Goal: Task Accomplishment & Management: Manage account settings

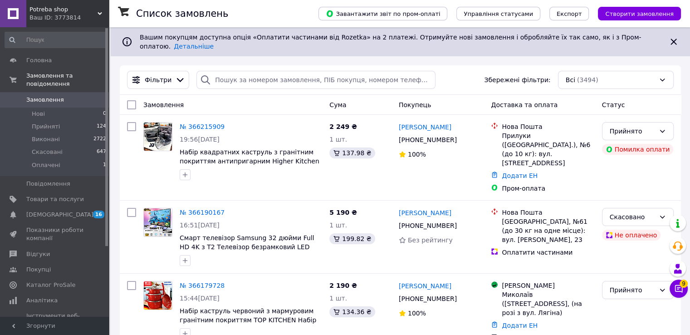
click at [51, 96] on span "Замовлення" at bounding box center [45, 100] width 38 height 8
click at [50, 195] on span "Товари та послуги" at bounding box center [55, 199] width 58 height 8
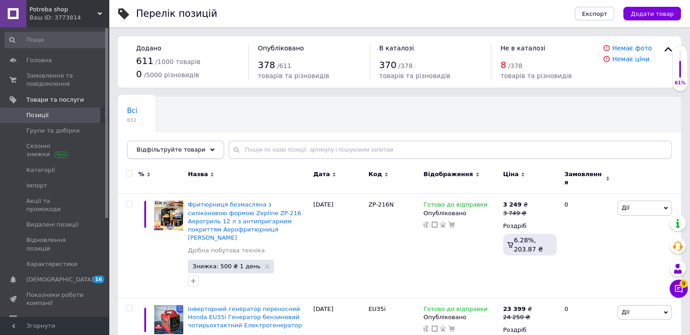
click at [164, 146] on span "Відфільтруйте товари" at bounding box center [171, 149] width 69 height 7
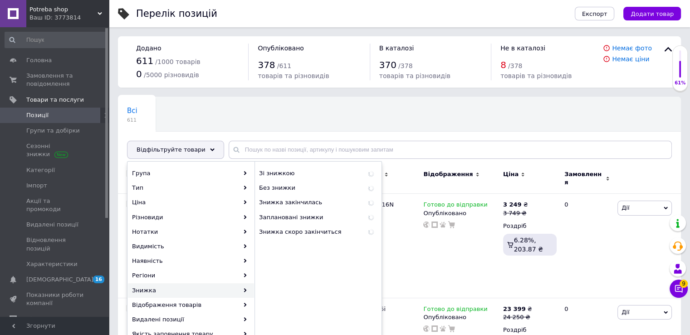
click at [160, 285] on div "Знижка" at bounding box center [191, 290] width 126 height 15
click at [334, 177] on span "Зі знижкою" at bounding box center [299, 173] width 80 height 8
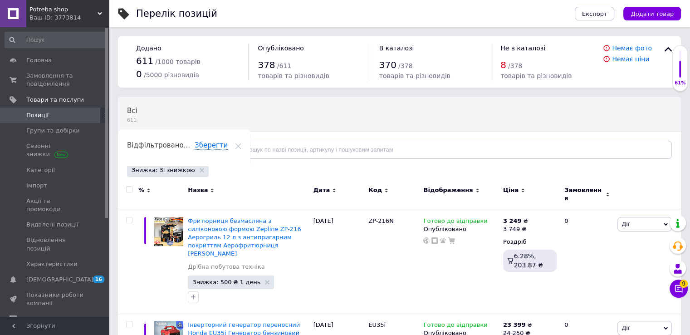
click at [127, 187] on input "checkbox" at bounding box center [129, 190] width 6 height 6
checkbox input "true"
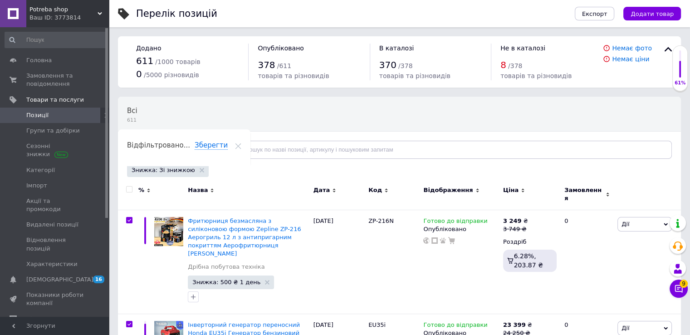
checkbox input "true"
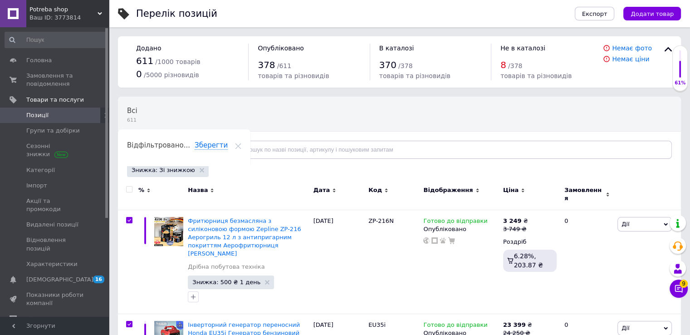
checkbox input "true"
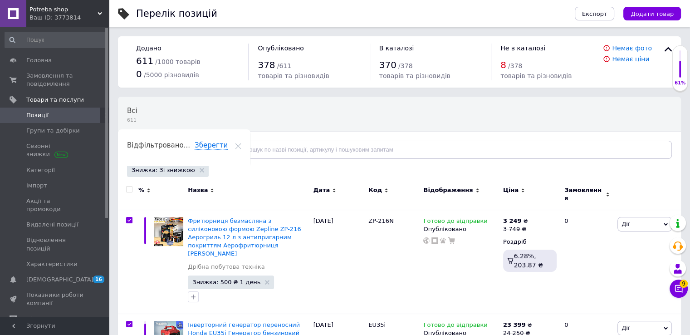
checkbox input "true"
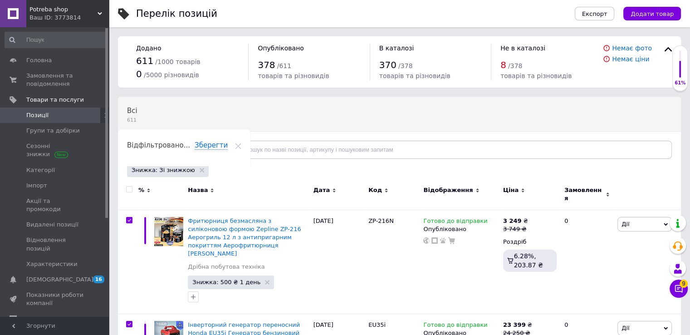
checkbox input "true"
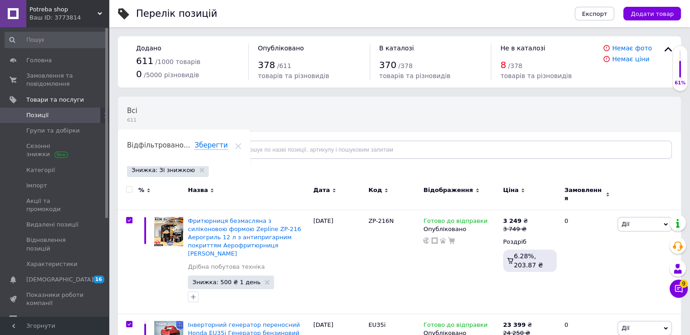
checkbox input "true"
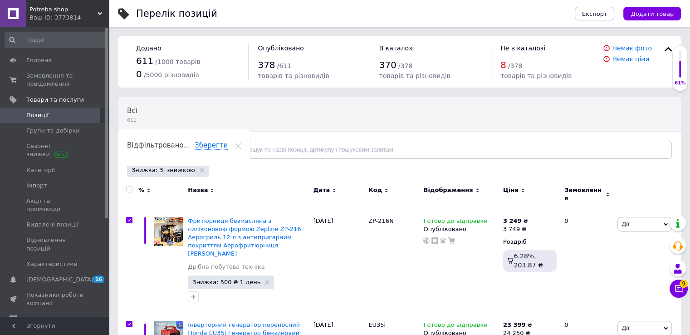
checkbox input "true"
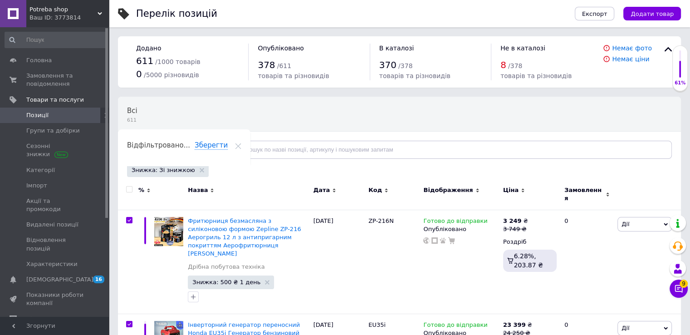
checkbox input "true"
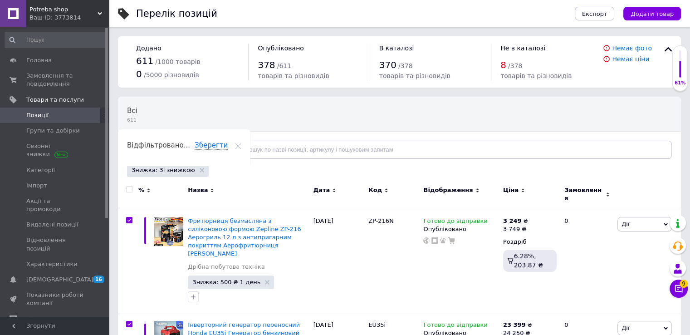
checkbox input "true"
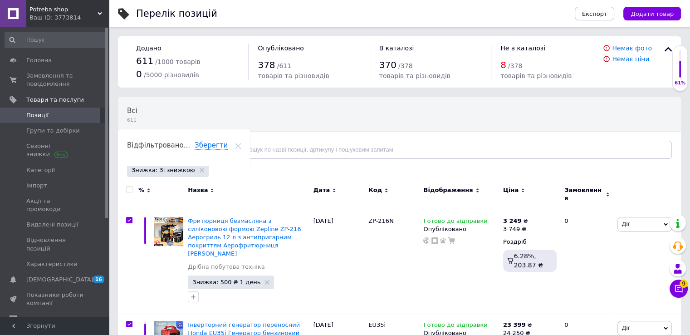
checkbox input "true"
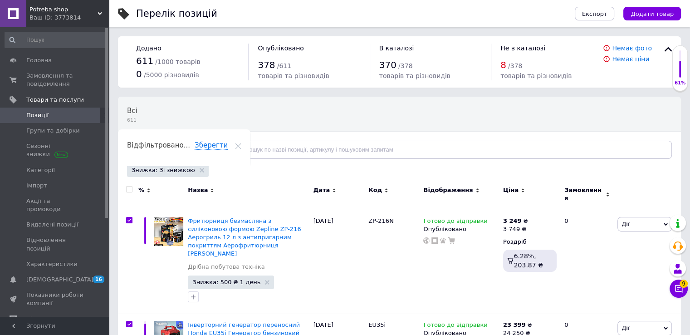
checkbox input "true"
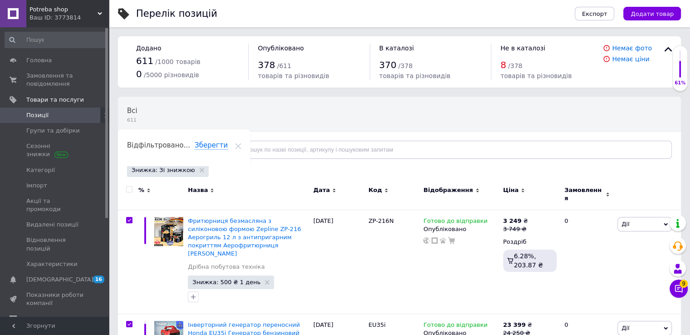
checkbox input "true"
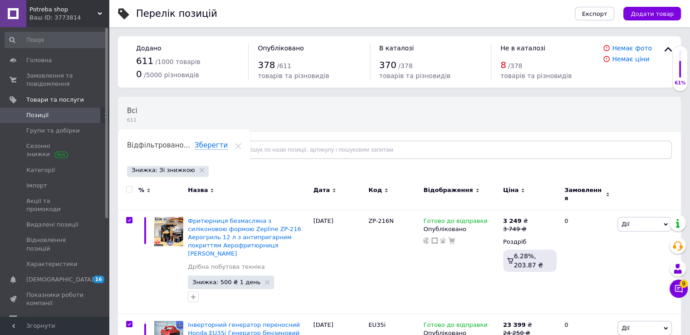
checkbox input "true"
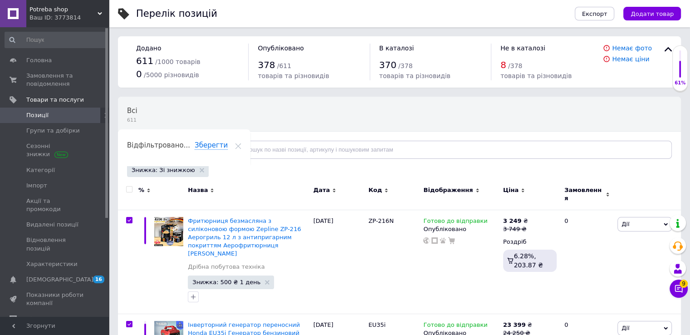
checkbox input "true"
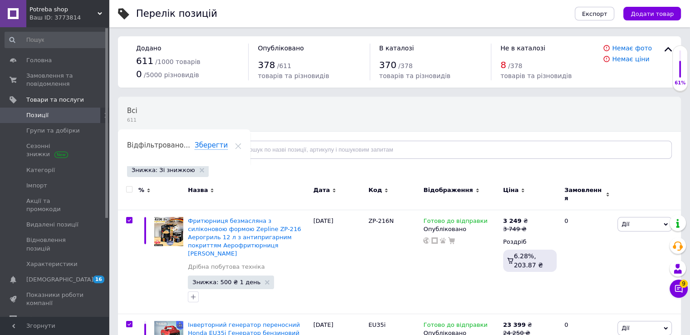
checkbox input "true"
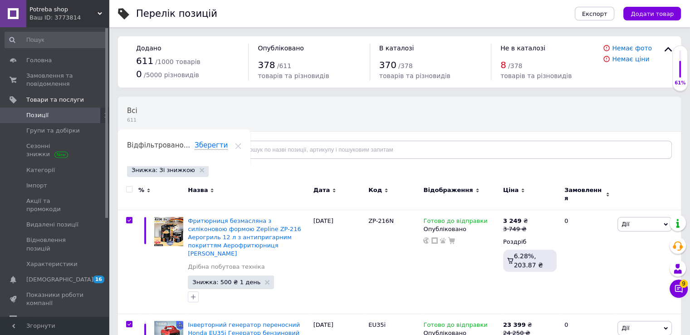
checkbox input "true"
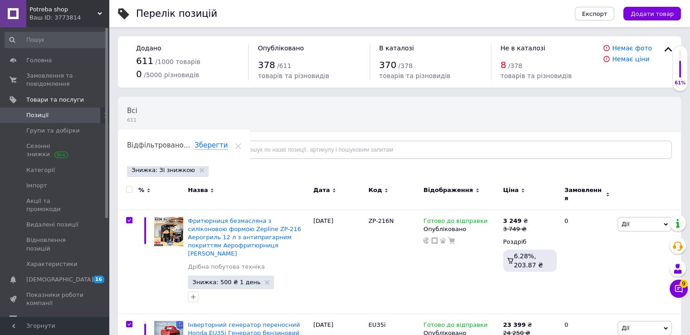
checkbox input "true"
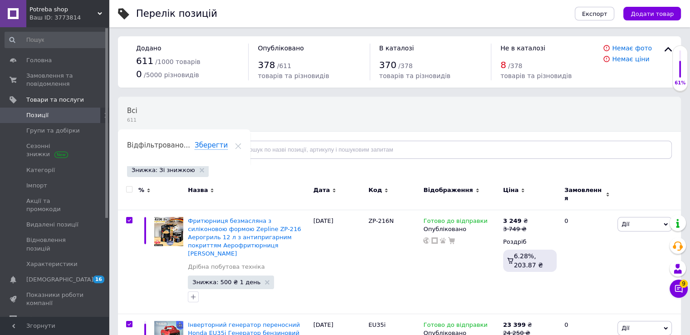
checkbox input "true"
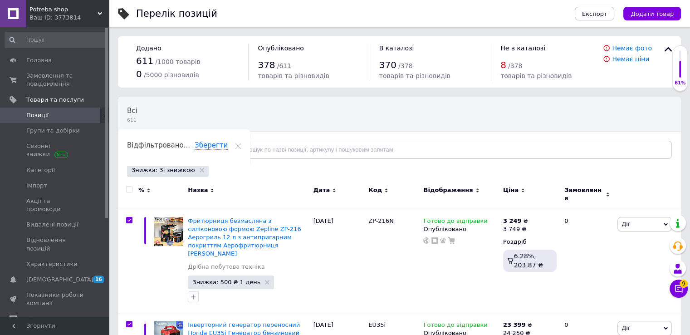
checkbox input "true"
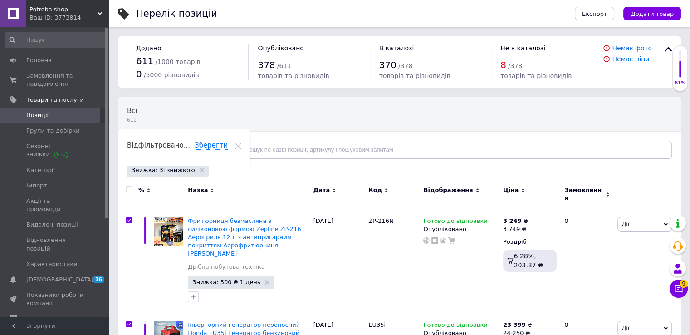
checkbox input "true"
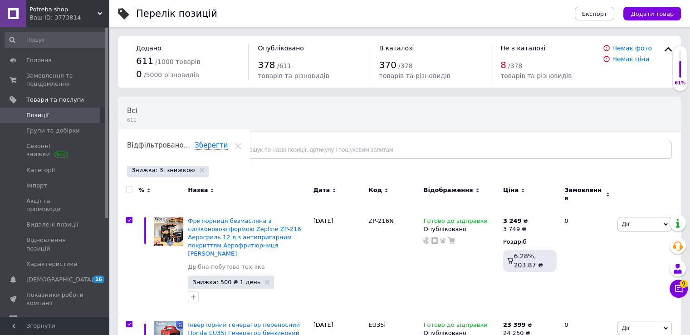
checkbox input "true"
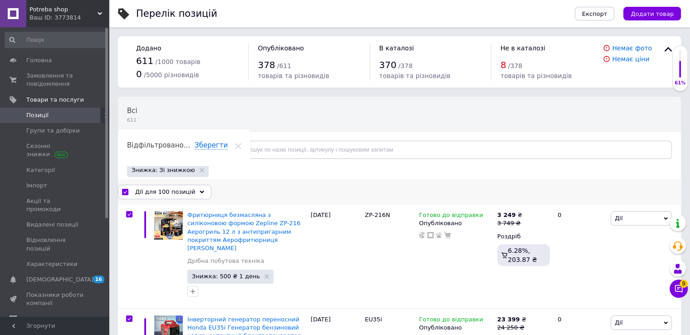
click at [193, 186] on div "Дії для 100 позицій" at bounding box center [164, 192] width 93 height 15
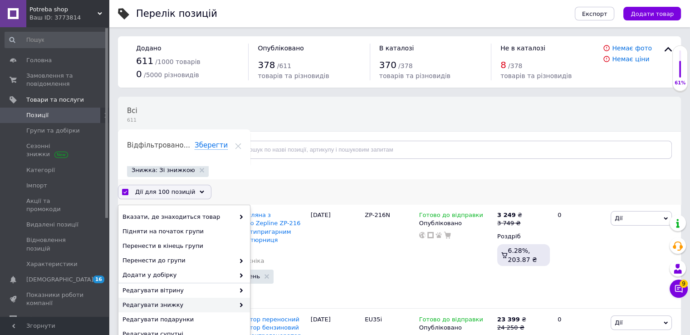
click at [186, 304] on span "Редагувати знижку" at bounding box center [179, 305] width 112 height 8
click at [226, 304] on span "Редагувати знижку" at bounding box center [179, 305] width 112 height 8
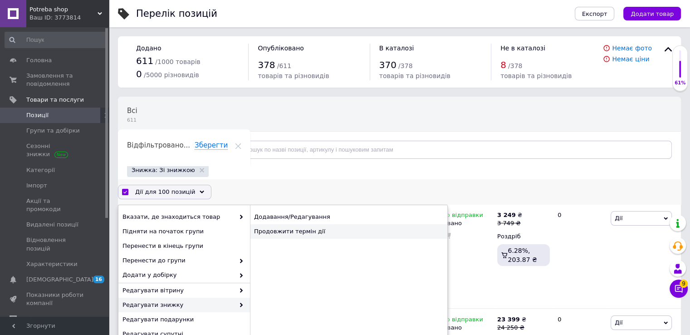
click at [316, 229] on div "Продовжити термін дії" at bounding box center [348, 231] width 197 height 15
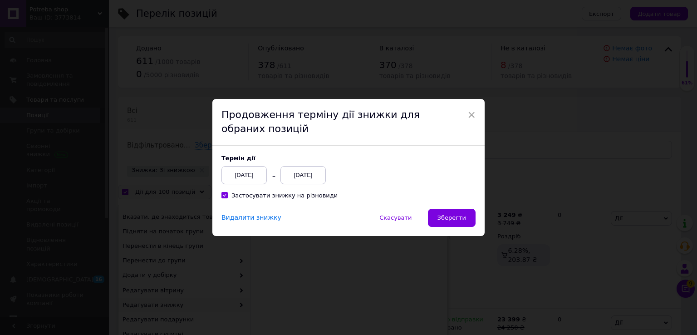
click at [312, 177] on div "[DATE]" at bounding box center [302, 175] width 45 height 18
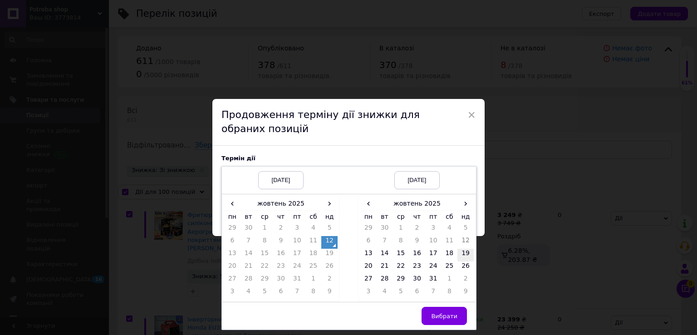
click at [466, 254] on td "19" at bounding box center [465, 255] width 16 height 13
click at [452, 316] on span "Вибрати" at bounding box center [444, 316] width 26 height 7
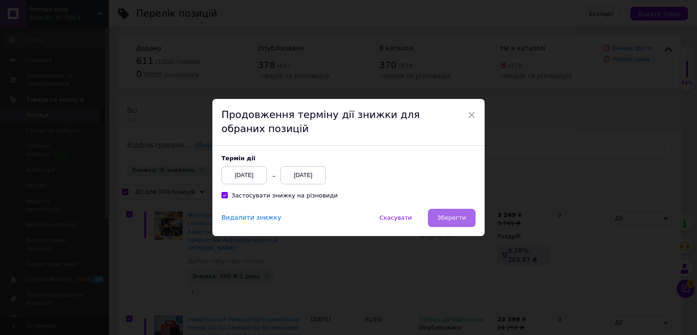
click at [452, 213] on button "Зберегти" at bounding box center [452, 218] width 48 height 18
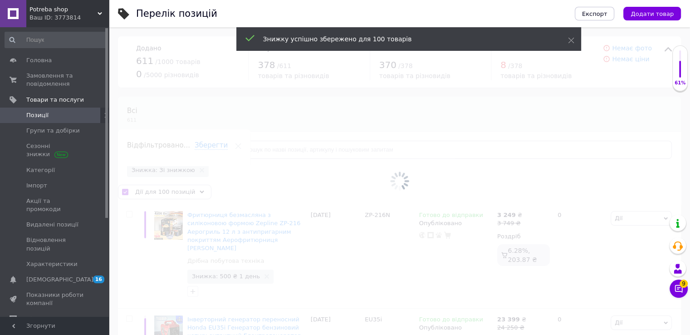
checkbox input "false"
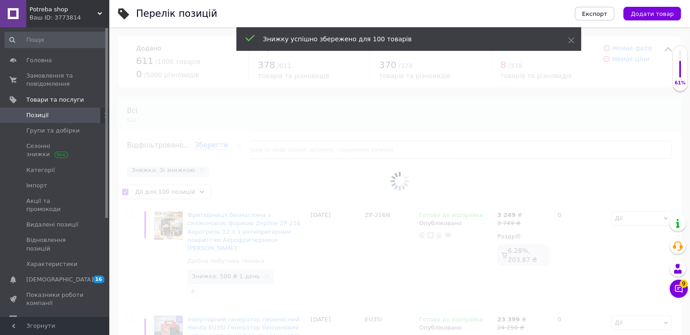
checkbox input "false"
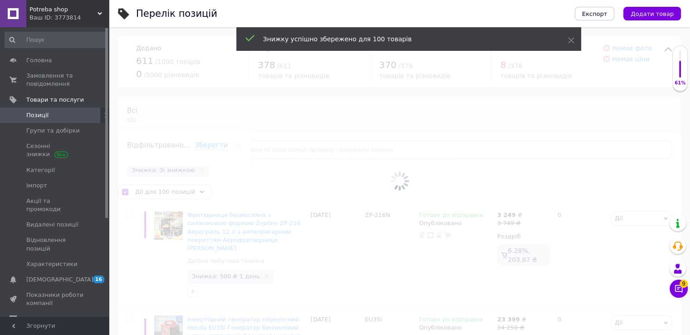
checkbox input "false"
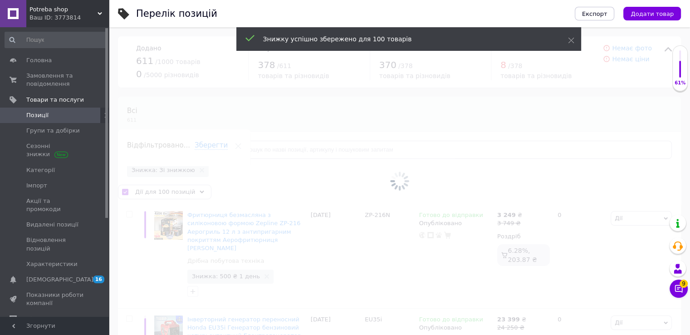
checkbox input "false"
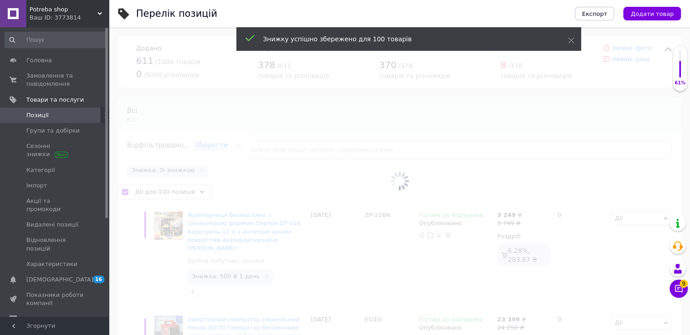
checkbox input "false"
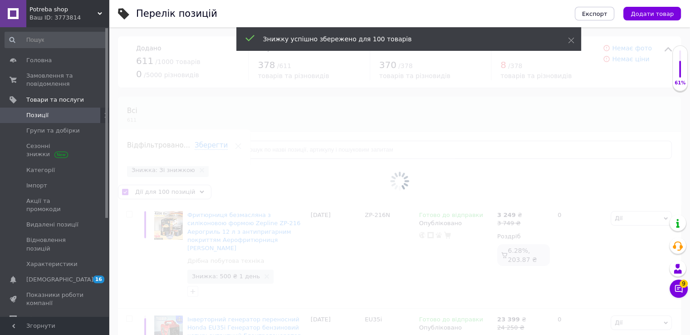
checkbox input "false"
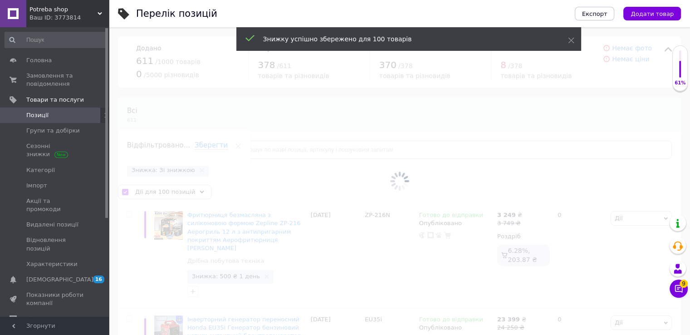
checkbox input "false"
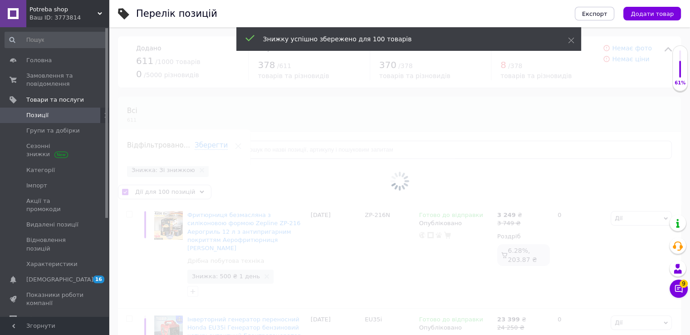
checkbox input "false"
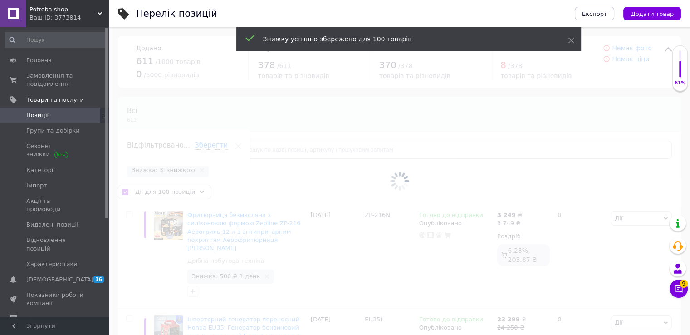
checkbox input "false"
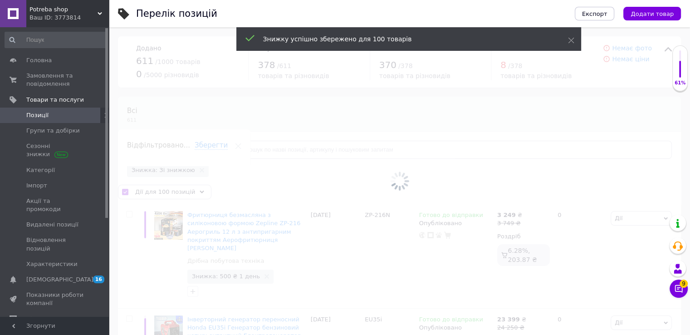
checkbox input "false"
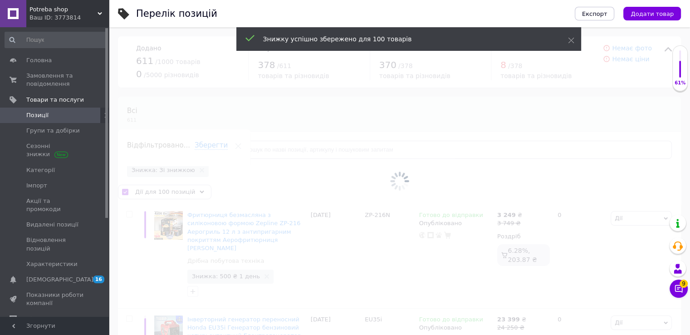
checkbox input "false"
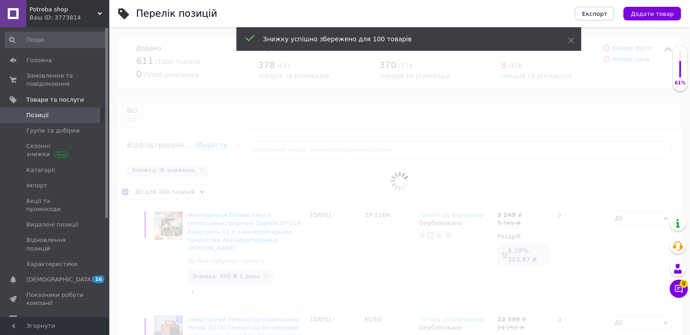
checkbox input "false"
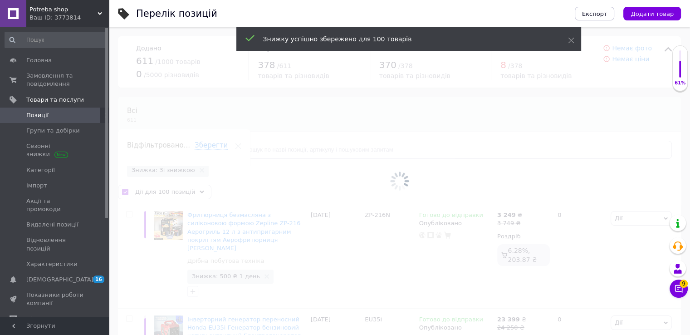
checkbox input "false"
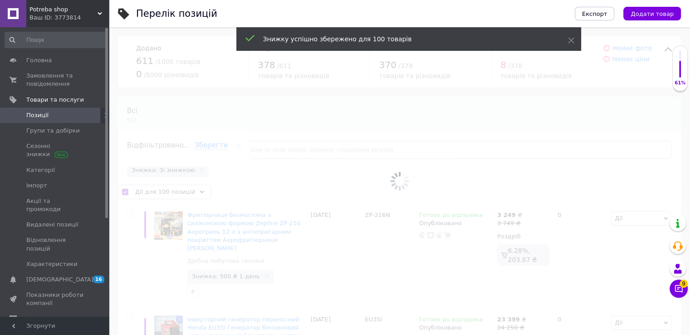
checkbox input "false"
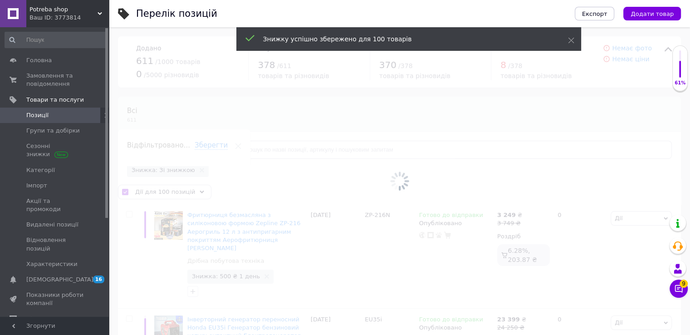
checkbox input "false"
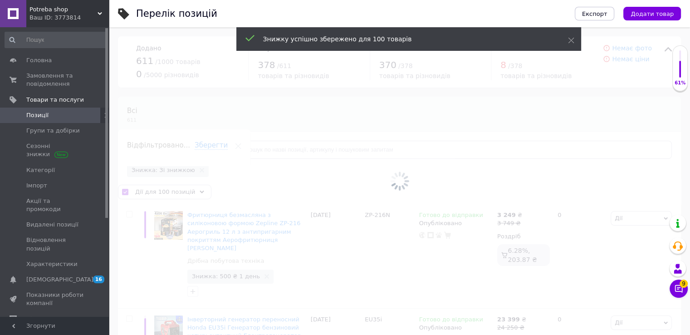
checkbox input "false"
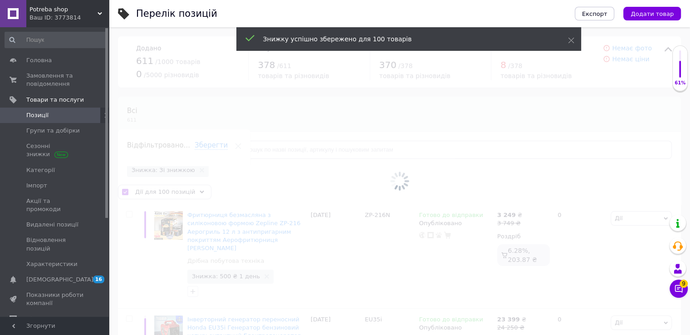
checkbox input "false"
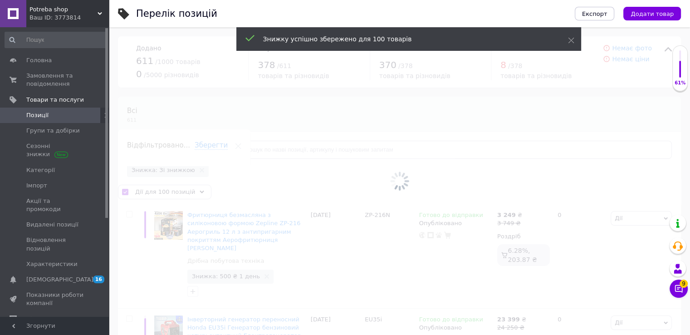
checkbox input "false"
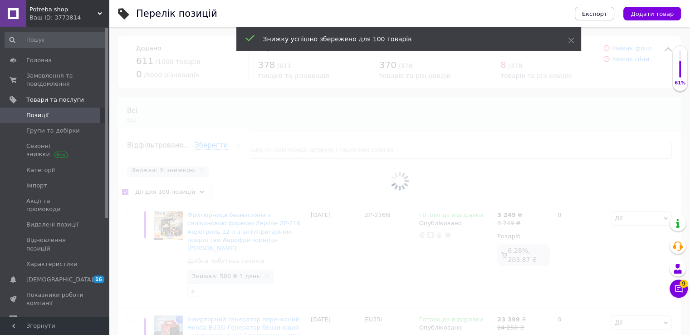
checkbox input "false"
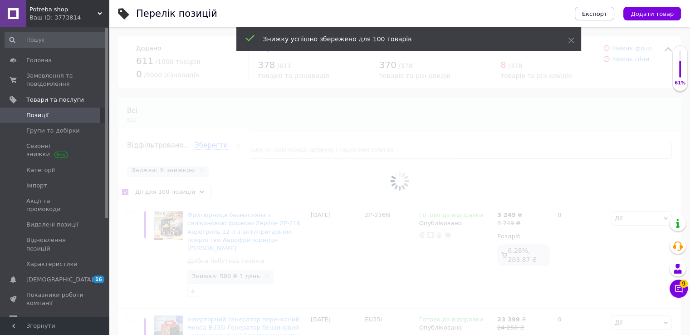
checkbox input "false"
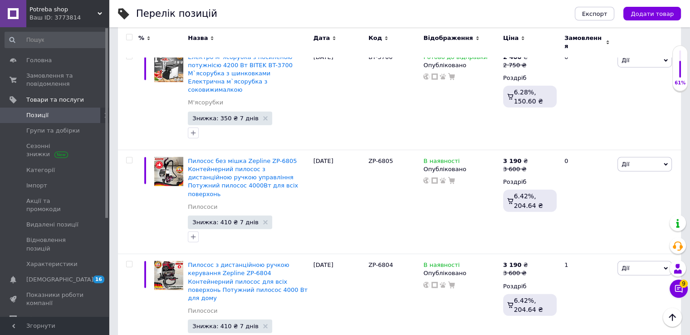
scroll to position [9566, 0]
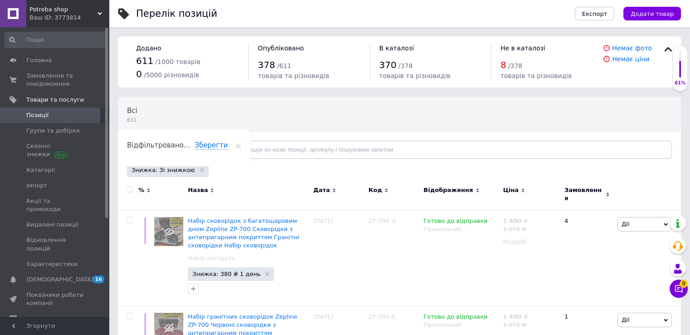
click at [130, 187] on input "checkbox" at bounding box center [129, 190] width 6 height 6
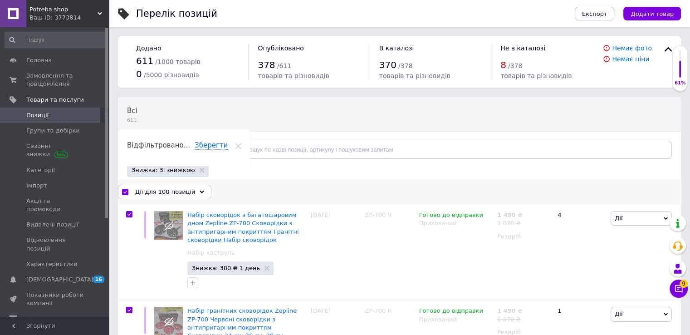
click at [190, 191] on div "Дії для 100 позицій" at bounding box center [164, 192] width 93 height 15
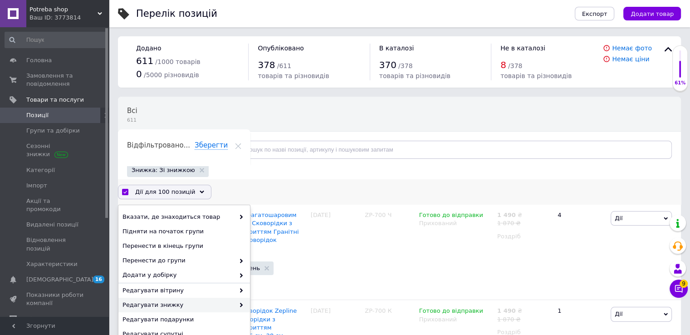
click at [185, 310] on div "Редагувати знижку" at bounding box center [184, 305] width 132 height 15
click at [235, 301] on span at bounding box center [239, 305] width 9 height 8
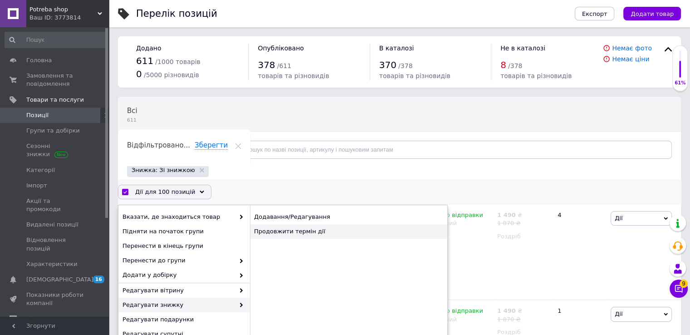
click at [315, 228] on div "Продовжити термін дії" at bounding box center [348, 231] width 197 height 15
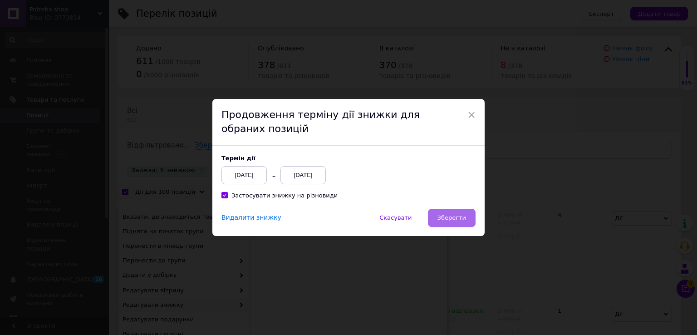
click at [461, 220] on span "Зберегти" at bounding box center [452, 217] width 29 height 7
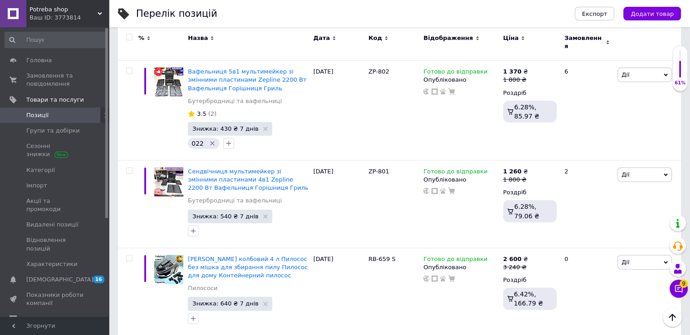
scroll to position [9295, 0]
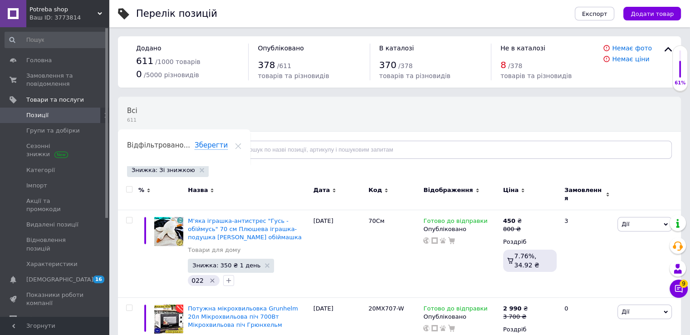
click at [129, 187] on input "checkbox" at bounding box center [129, 190] width 6 height 6
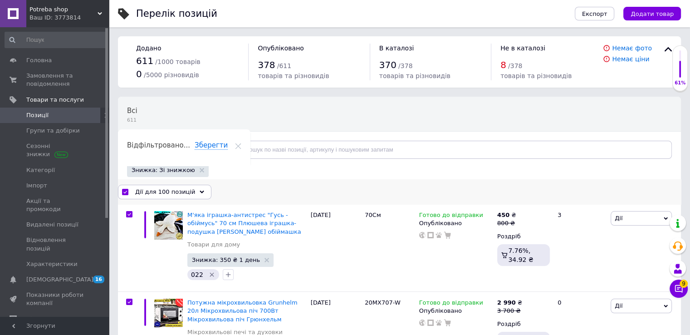
click at [185, 190] on span "Дії для 100 позицій" at bounding box center [165, 192] width 60 height 8
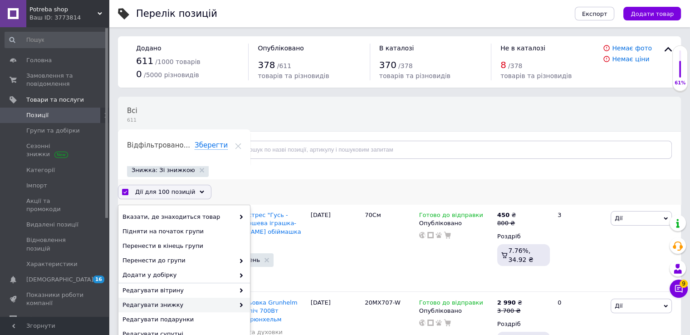
click at [170, 304] on span "Редагувати знижку" at bounding box center [179, 305] width 112 height 8
click at [228, 304] on span "Редагувати знижку" at bounding box center [179, 305] width 112 height 8
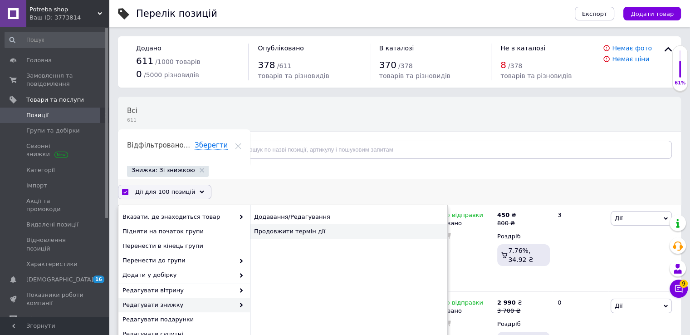
click at [339, 231] on div "Продовжити термін дії" at bounding box center [348, 231] width 197 height 15
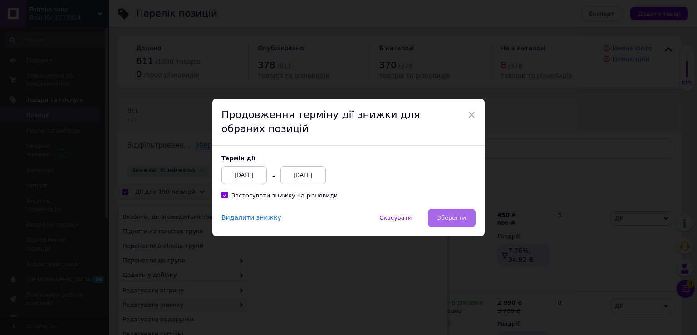
click at [462, 217] on span "Зберегти" at bounding box center [452, 217] width 29 height 7
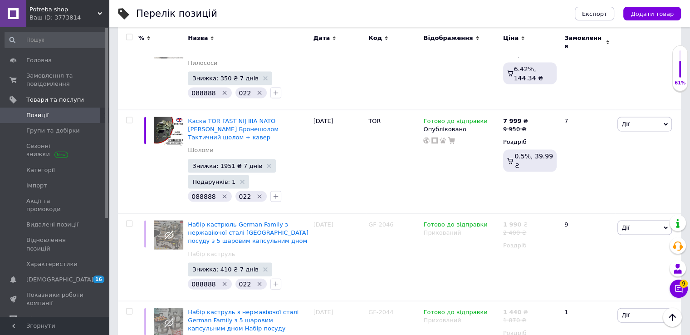
scroll to position [8779, 0]
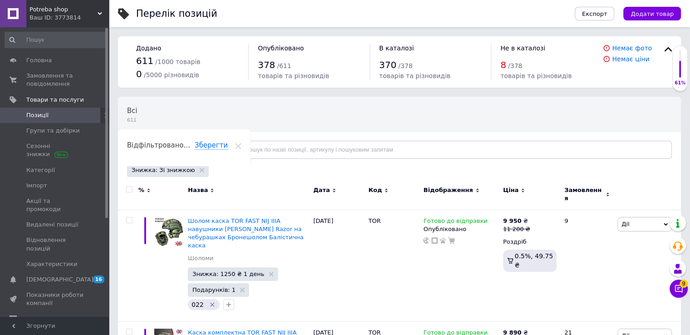
click at [129, 190] on input "checkbox" at bounding box center [129, 190] width 6 height 6
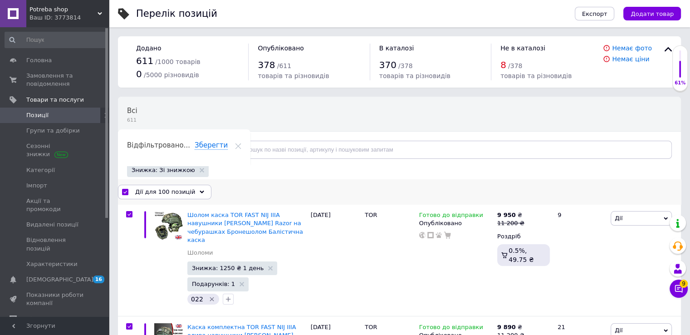
click at [188, 190] on div "Дії для 100 позицій" at bounding box center [164, 192] width 93 height 15
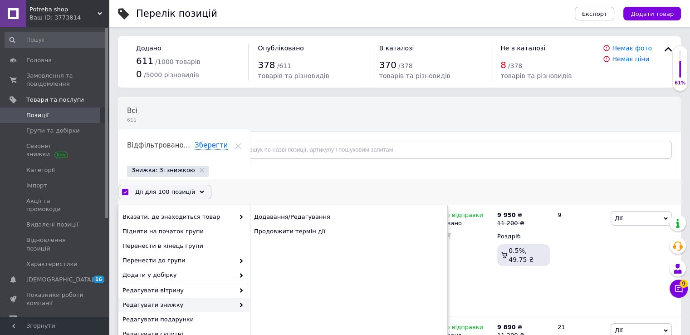
click at [178, 306] on span "Редагувати знижку" at bounding box center [179, 305] width 112 height 8
click at [316, 230] on div "Продовжити термін дії" at bounding box center [348, 231] width 197 height 15
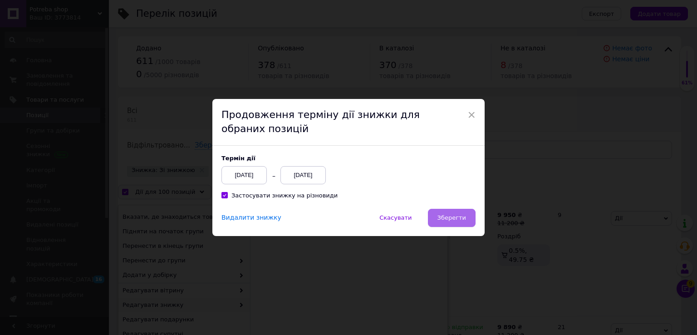
click at [453, 220] on span "Зберегти" at bounding box center [452, 217] width 29 height 7
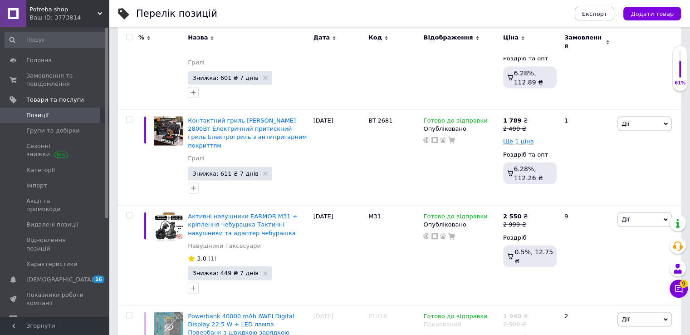
scroll to position [8926, 0]
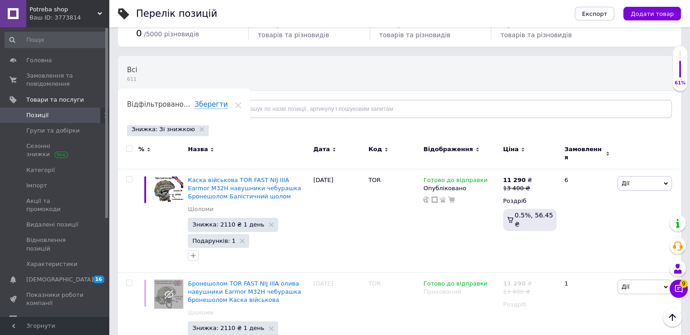
scroll to position [9, 0]
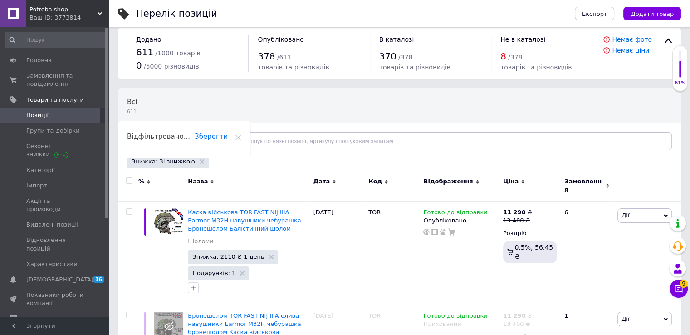
click at [127, 181] on input "checkbox" at bounding box center [129, 181] width 6 height 6
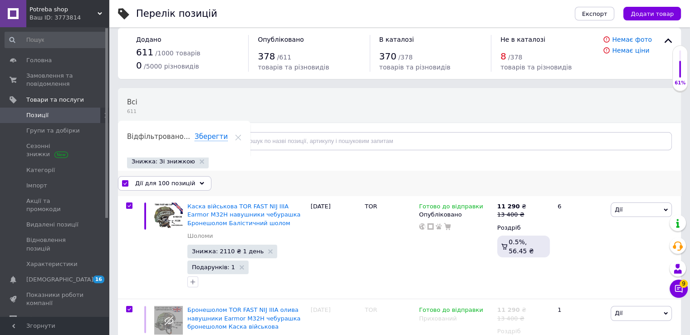
click at [182, 187] on div "Дії для 100 позицій" at bounding box center [164, 183] width 93 height 15
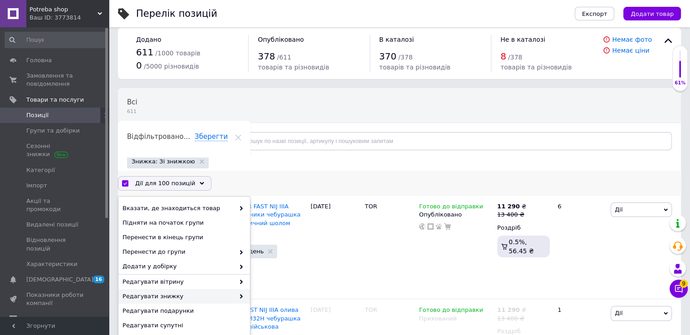
click at [168, 300] on span "Редагувати знижку" at bounding box center [179, 296] width 112 height 8
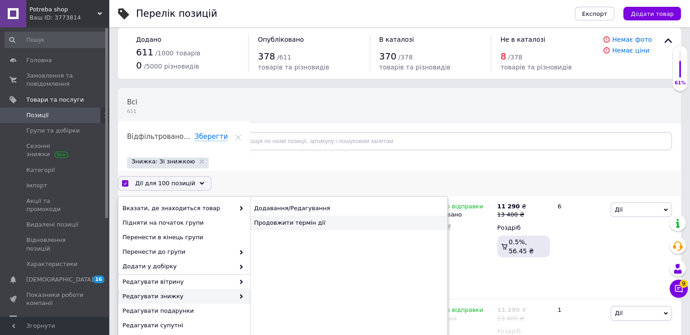
click at [325, 224] on div "Продовжити термін дії" at bounding box center [348, 223] width 197 height 15
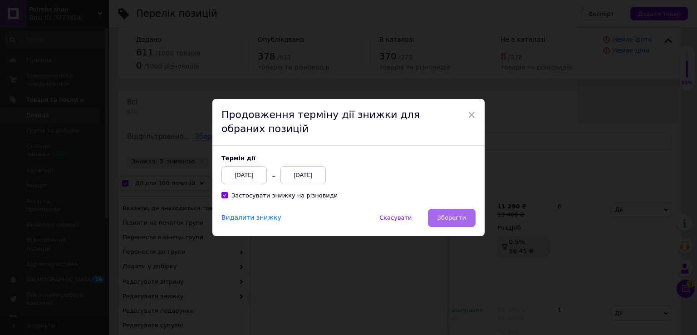
click at [454, 220] on span "Зберегти" at bounding box center [452, 217] width 29 height 7
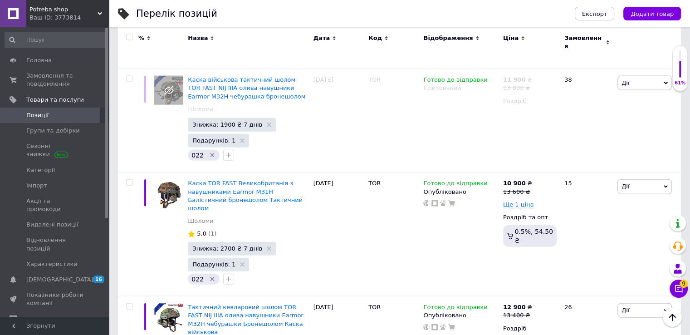
scroll to position [9131, 0]
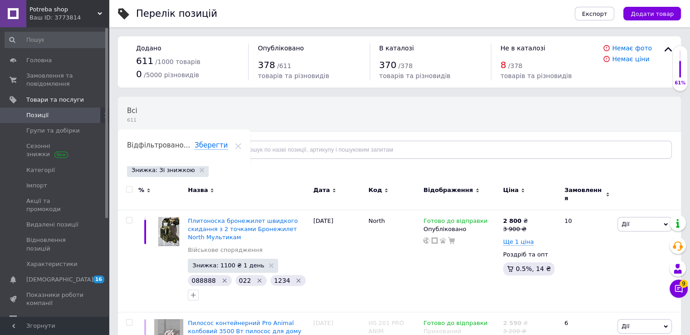
click at [129, 189] on input "checkbox" at bounding box center [129, 190] width 6 height 6
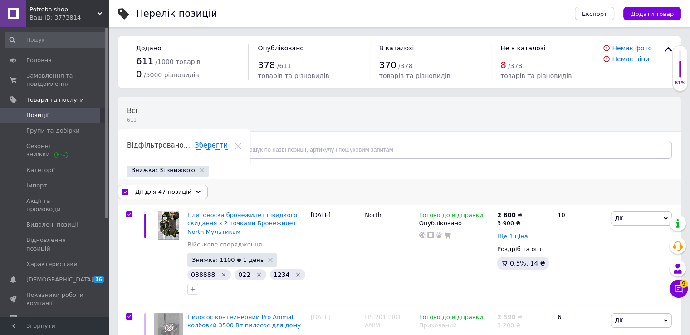
click at [186, 193] on div "Дії для 47 позицій" at bounding box center [163, 192] width 90 height 15
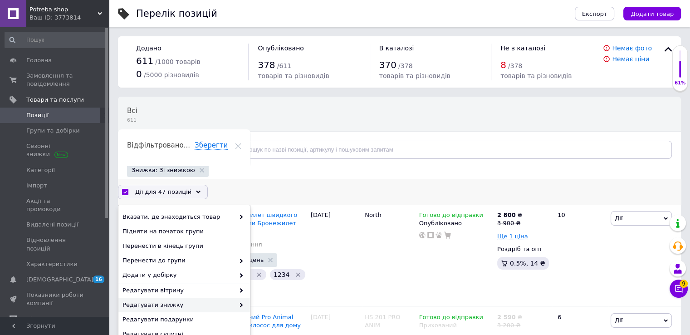
click at [194, 307] on span "Редагувати знижку" at bounding box center [179, 305] width 112 height 8
click at [230, 307] on span "Редагувати знижку" at bounding box center [179, 305] width 112 height 8
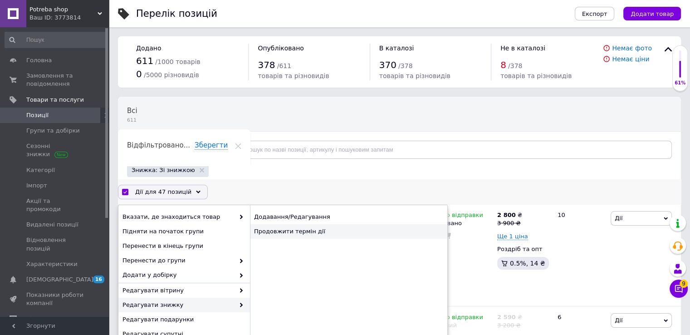
click at [294, 227] on div "Продовжити термін дії" at bounding box center [348, 231] width 197 height 15
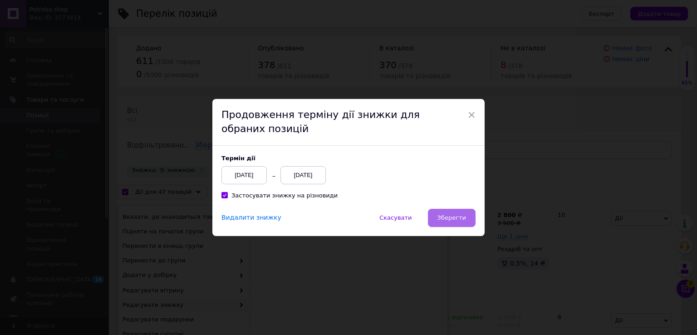
click at [467, 215] on button "Зберегти" at bounding box center [452, 218] width 48 height 18
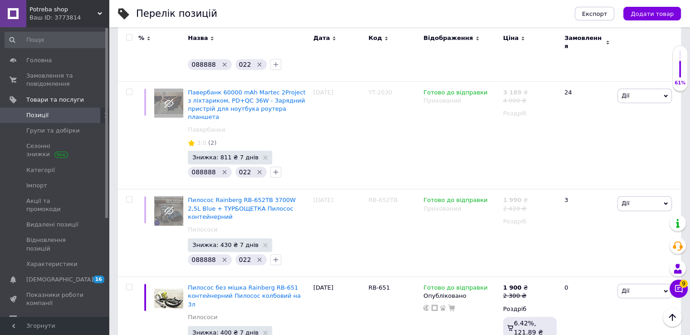
scroll to position [4073, 0]
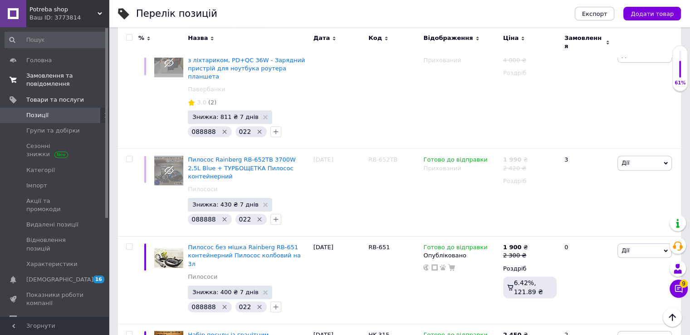
click at [45, 78] on span "Замовлення та повідомлення" at bounding box center [55, 80] width 58 height 16
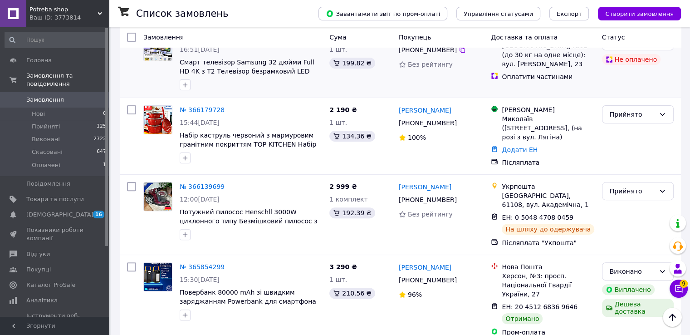
scroll to position [251, 0]
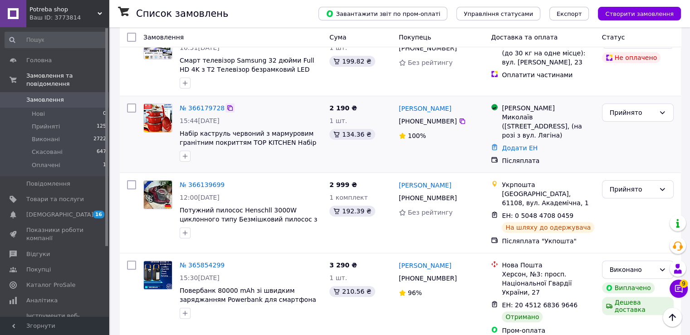
click at [226, 104] on icon at bounding box center [229, 107] width 7 height 7
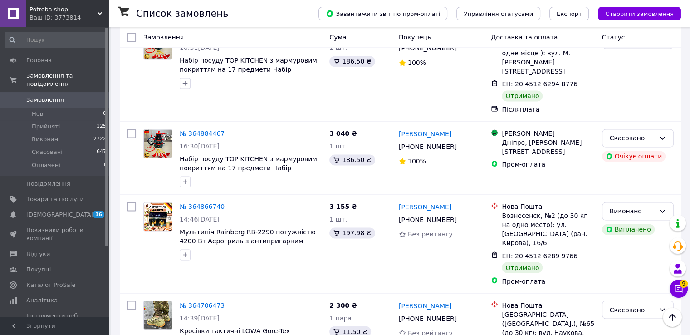
scroll to position [1484, 0]
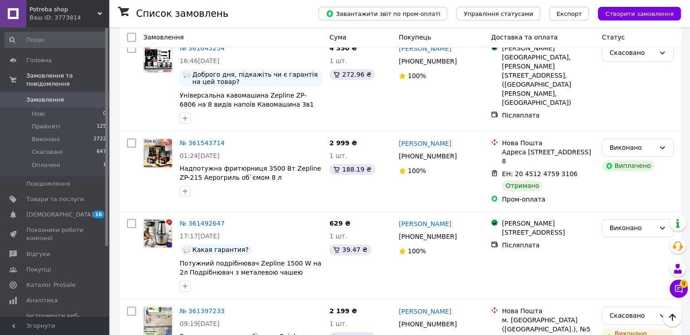
scroll to position [1136, 0]
